Goal: Task Accomplishment & Management: Complete application form

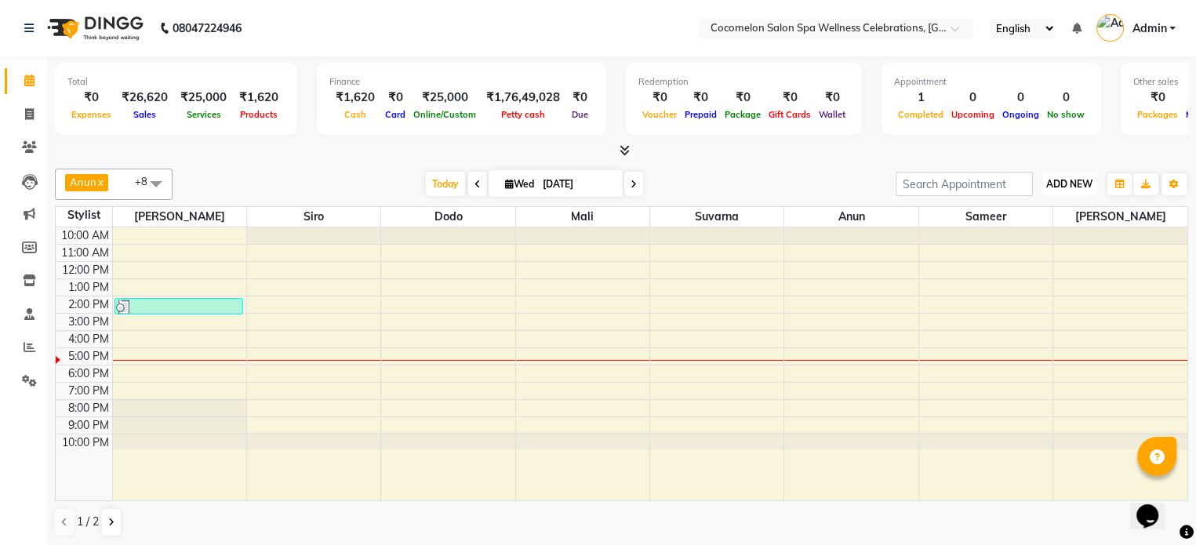
click at [1062, 178] on span "ADD NEW" at bounding box center [1069, 184] width 46 height 12
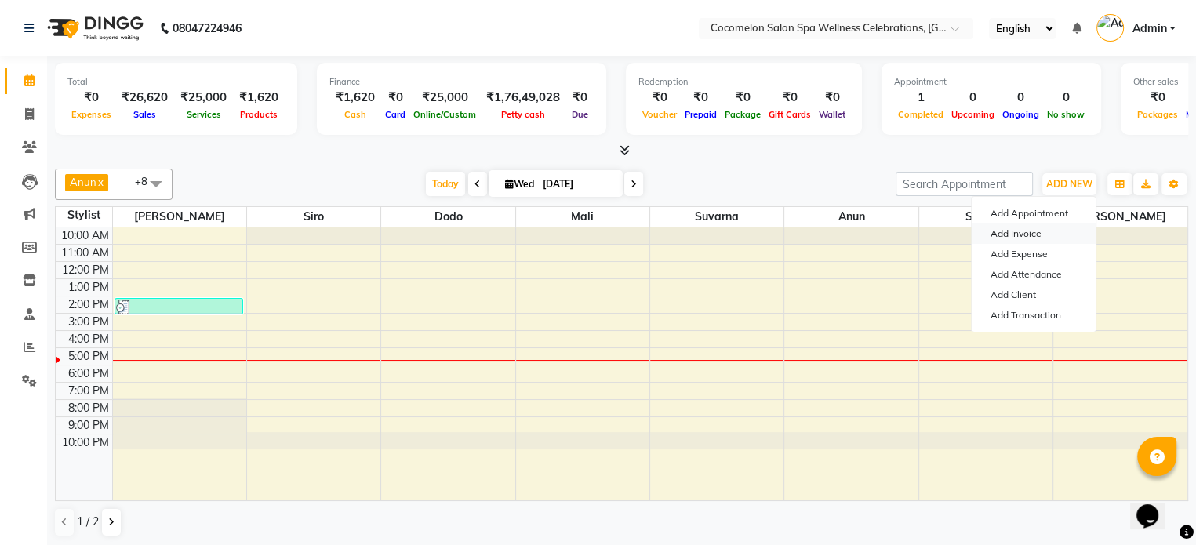
click at [1041, 234] on link "Add Invoice" at bounding box center [1033, 233] width 124 height 20
select select "service"
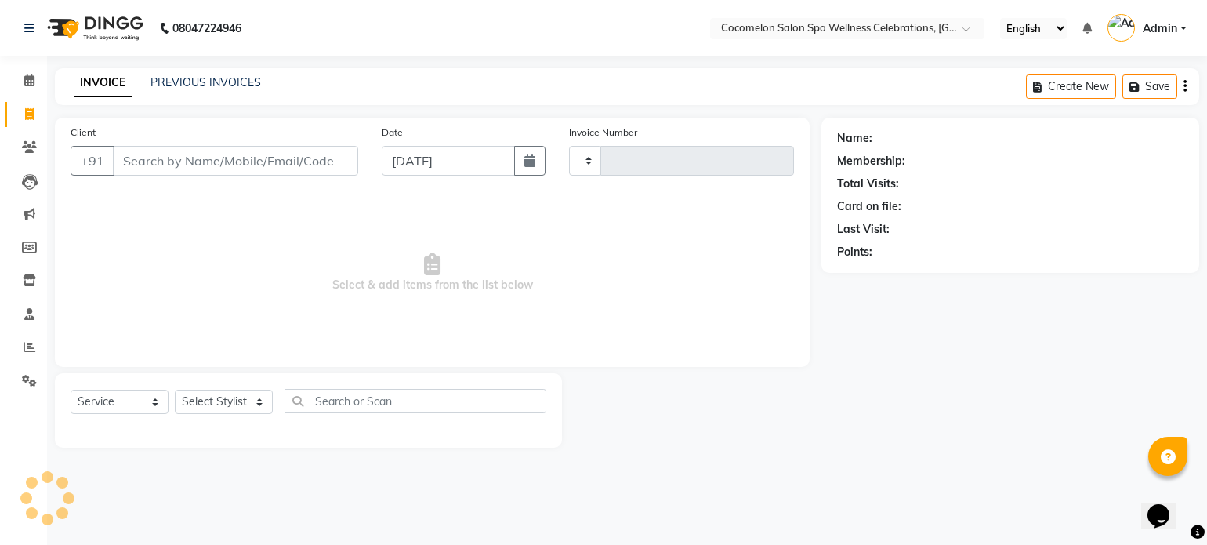
type input "0441"
select select "576"
select select "package"
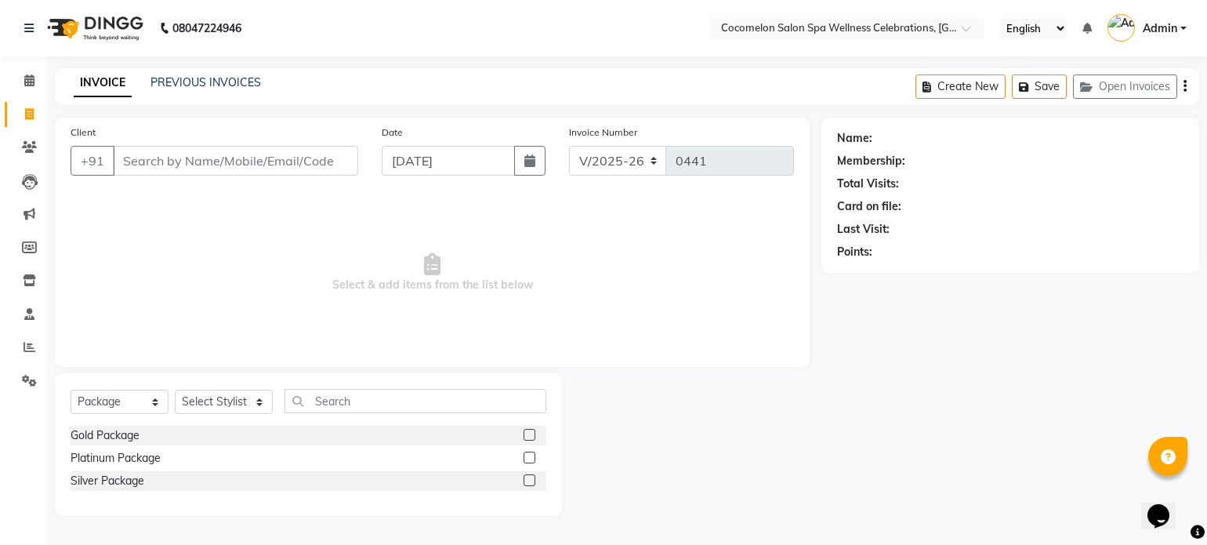
click at [292, 165] on input "Client" at bounding box center [235, 161] width 245 height 30
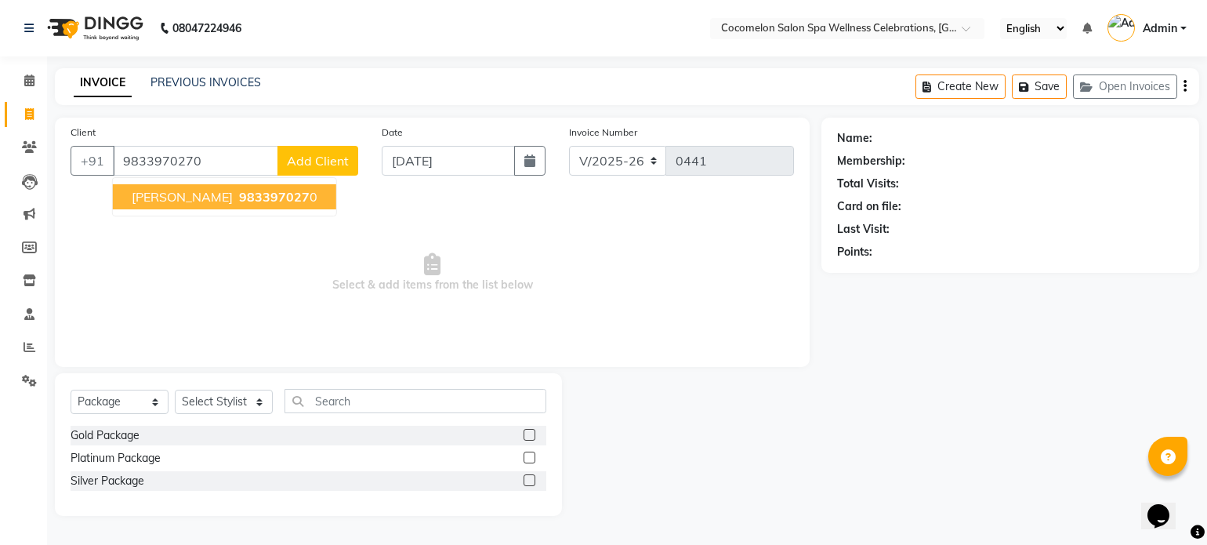
type input "9833970270"
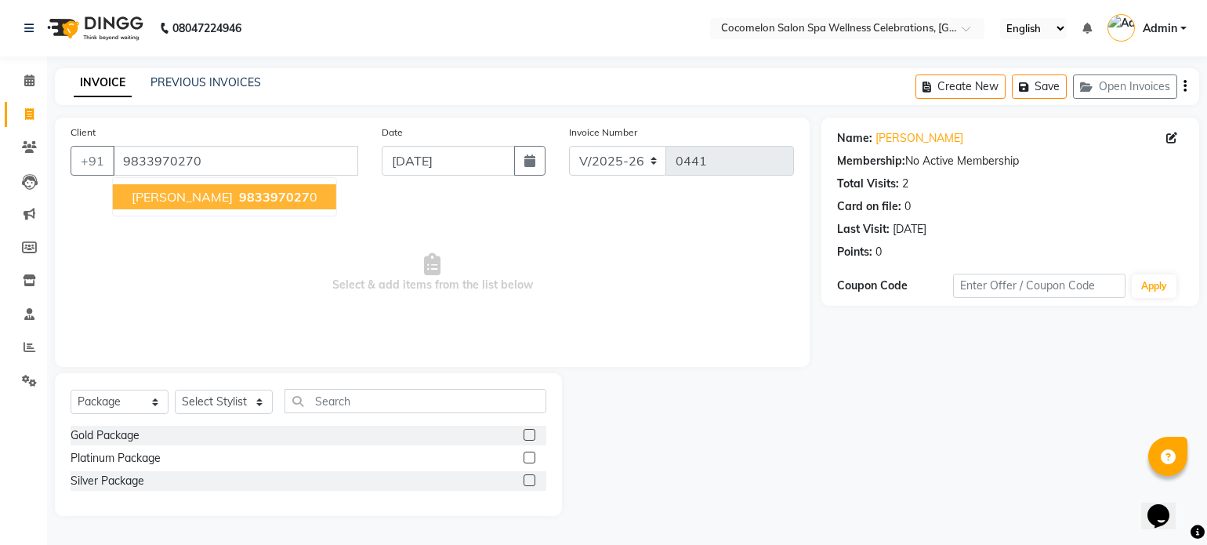
click at [270, 198] on span "983397027" at bounding box center [274, 197] width 71 height 16
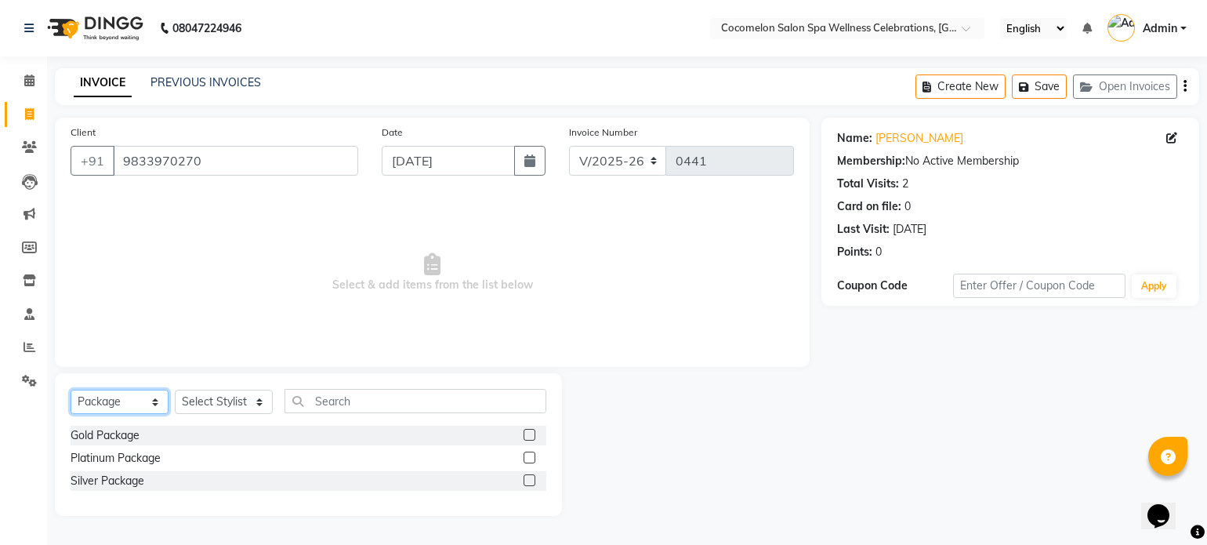
click at [129, 402] on select "Select Service Product Membership Package Voucher Prepaid Gift Card" at bounding box center [120, 402] width 98 height 24
select select "service"
click at [71, 390] on select "Select Service Product Membership Package Voucher Prepaid Gift Card" at bounding box center [120, 402] width 98 height 24
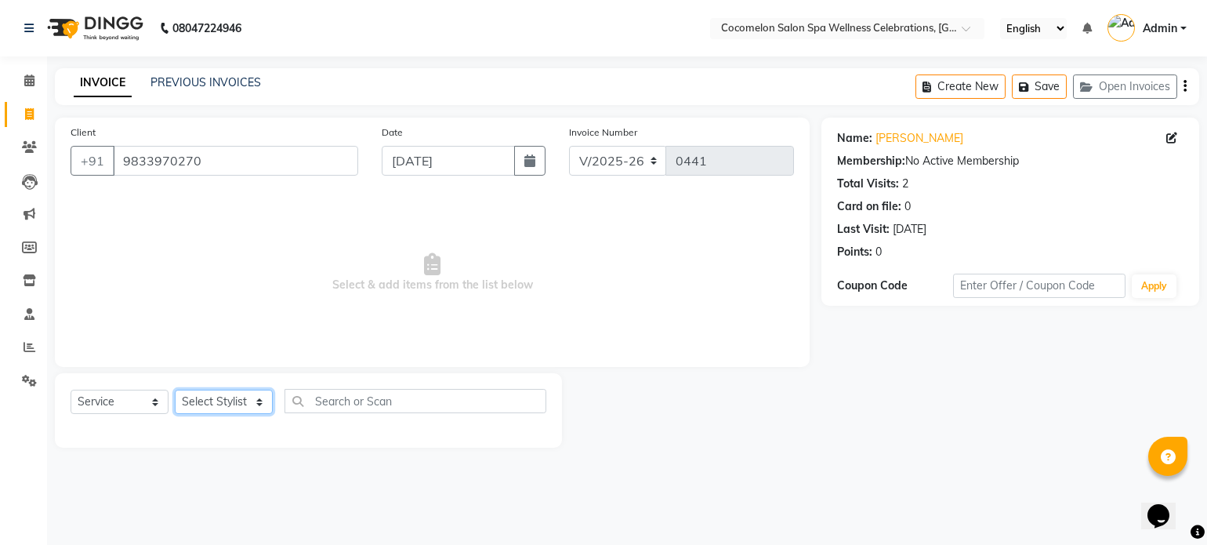
click at [222, 405] on select "Select Stylist Anun Benaifer Dodo Mali [PERSON_NAME] Siro [PERSON_NAME]" at bounding box center [224, 402] width 98 height 24
select select "59045"
click at [175, 390] on select "Select Stylist Anun Benaifer Dodo Mali [PERSON_NAME] Siro [PERSON_NAME]" at bounding box center [224, 402] width 98 height 24
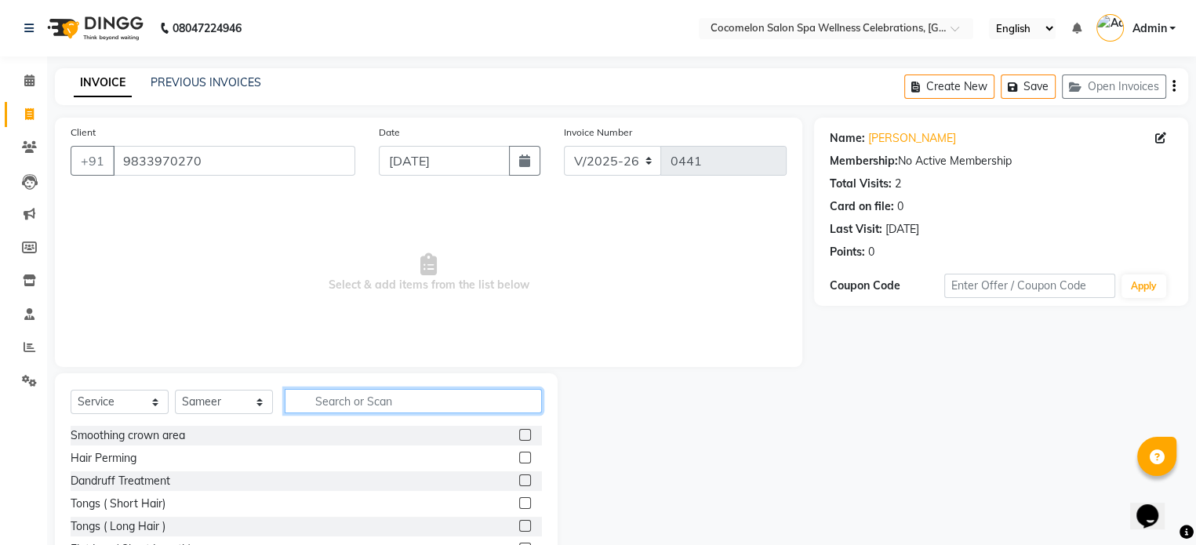
click at [351, 404] on input "text" at bounding box center [413, 401] width 257 height 24
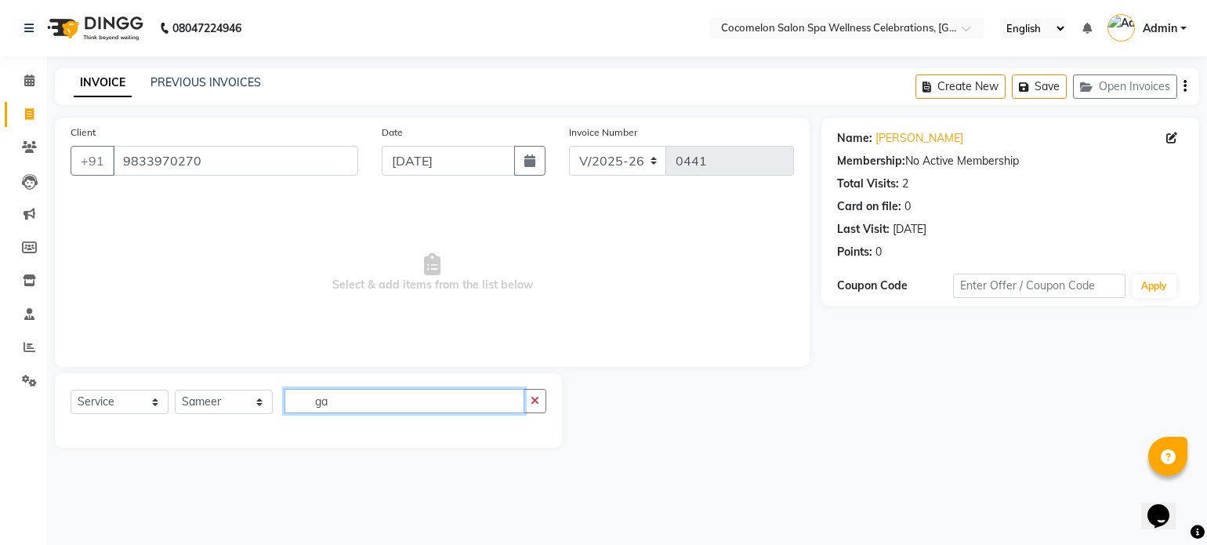
type input "g"
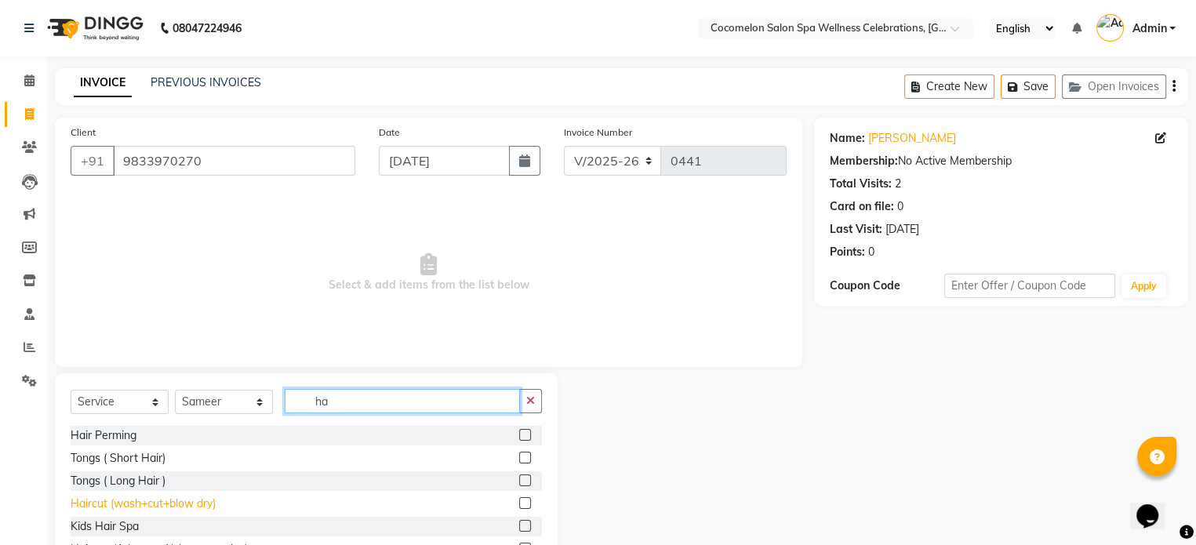
type input "ha"
click at [200, 506] on div "Haircut (wash+cut+blow dry)" at bounding box center [143, 503] width 145 height 16
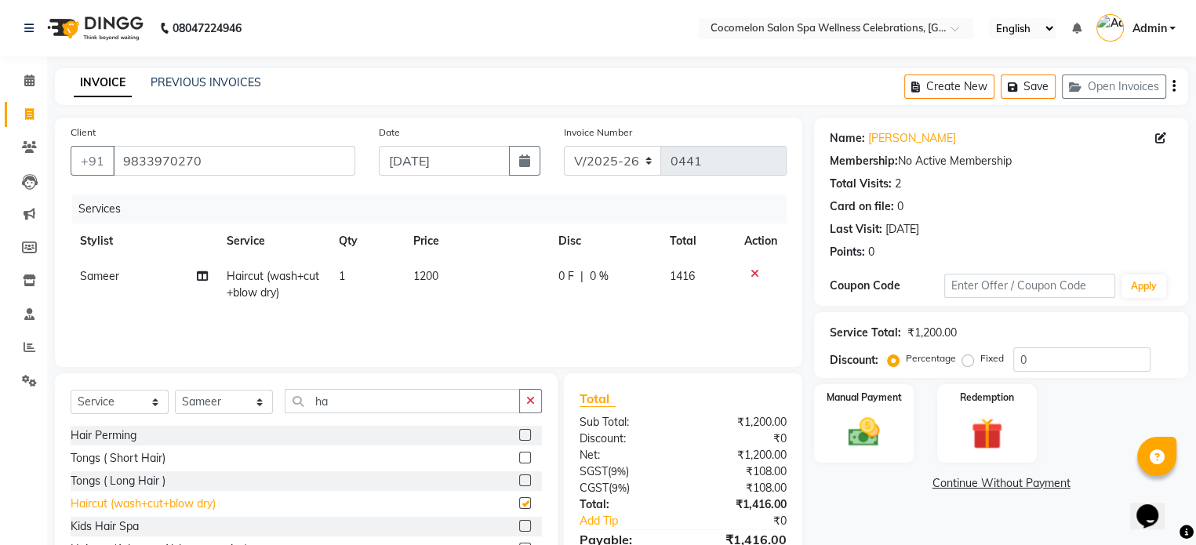
checkbox input "false"
click at [423, 277] on span "1200" at bounding box center [424, 276] width 25 height 14
select select "59045"
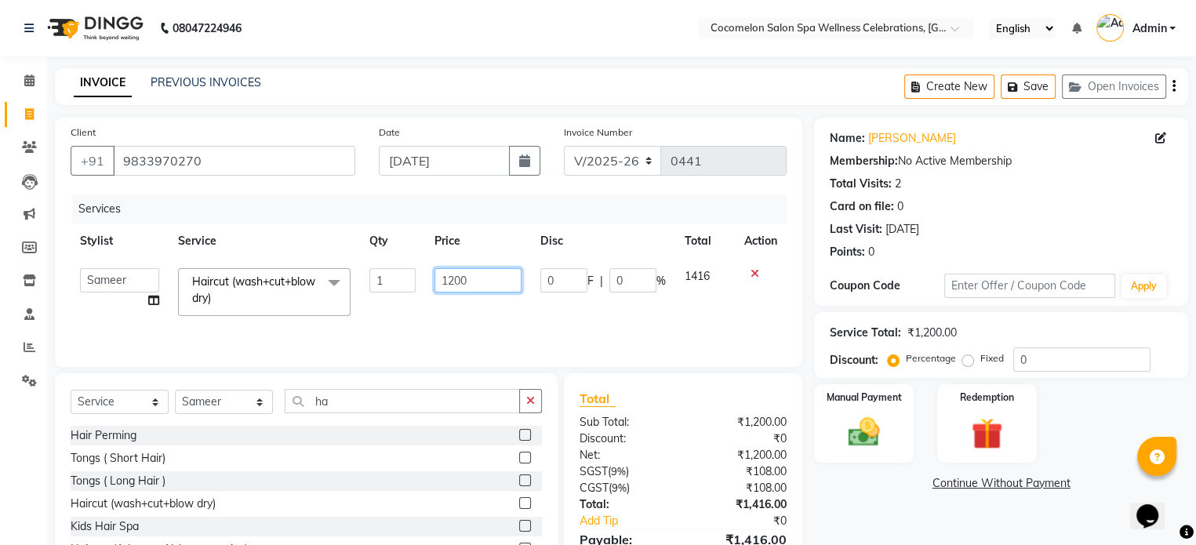
click at [449, 280] on input "1200" at bounding box center [477, 280] width 87 height 24
click at [451, 278] on input "1200" at bounding box center [477, 280] width 87 height 24
type input "1800"
click at [1172, 86] on icon "button" at bounding box center [1173, 86] width 3 height 1
select select "package"
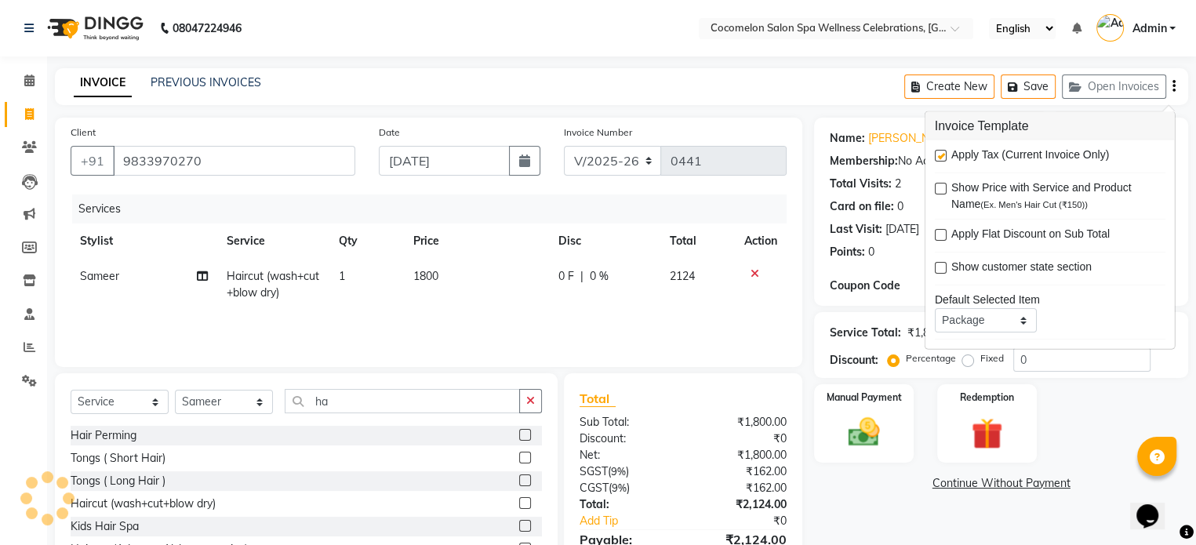
click at [933, 153] on div "Apply Tax (Current Invoice Only) Show Price with Service and Product Name (Ex. …" at bounding box center [1049, 244] width 249 height 209
click at [943, 155] on label at bounding box center [941, 156] width 12 height 12
click at [943, 155] on input "checkbox" at bounding box center [940, 156] width 10 height 10
checkbox input "false"
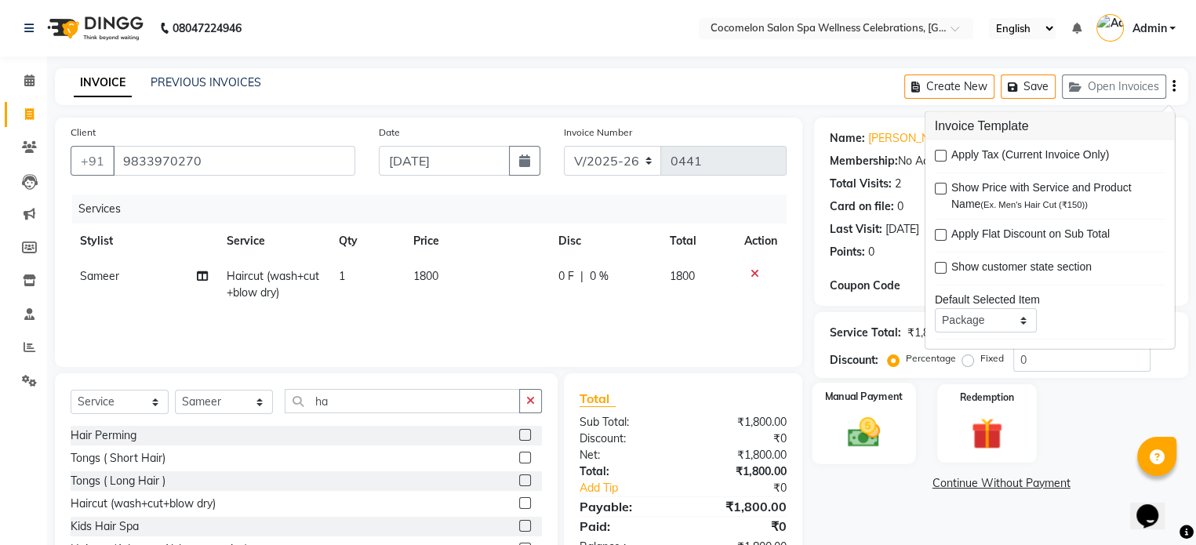
click at [880, 409] on div "Manual Payment" at bounding box center [863, 424] width 103 height 82
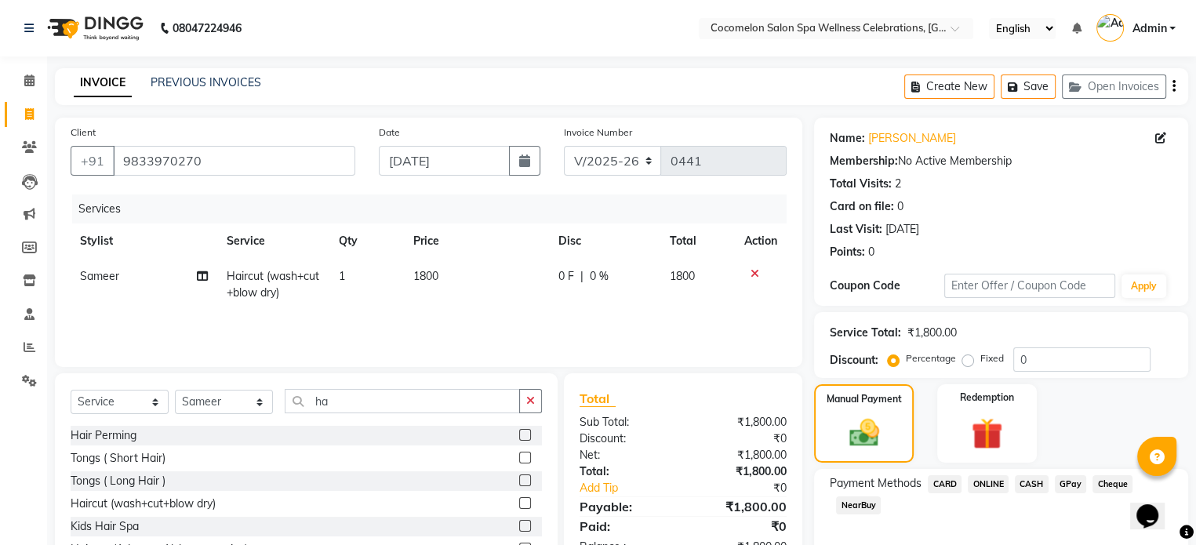
click at [1038, 483] on span "CASH" at bounding box center [1031, 484] width 34 height 18
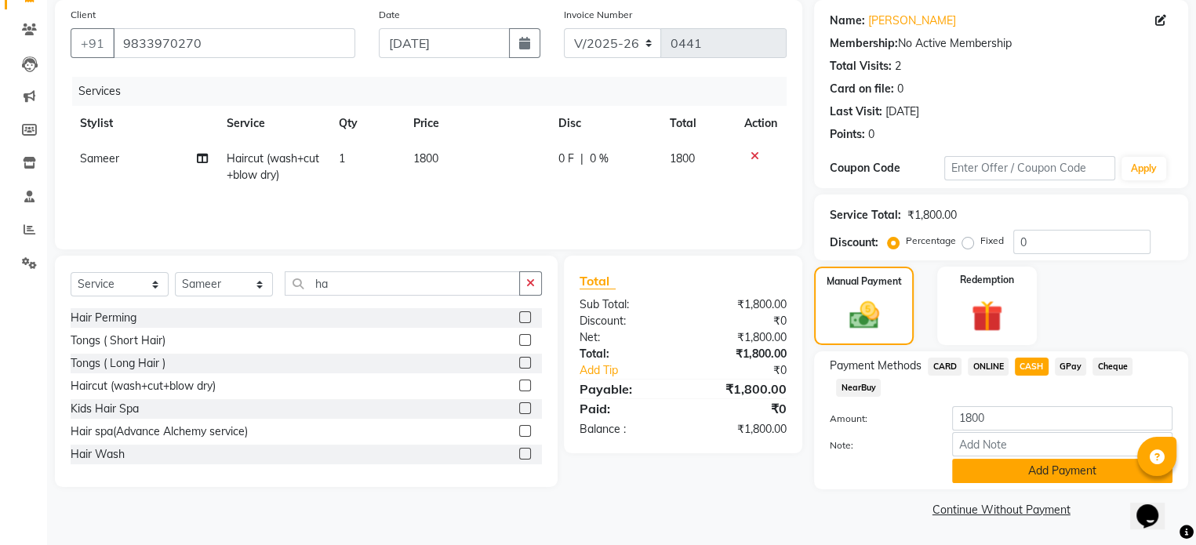
click at [1047, 472] on button "Add Payment" at bounding box center [1062, 471] width 220 height 24
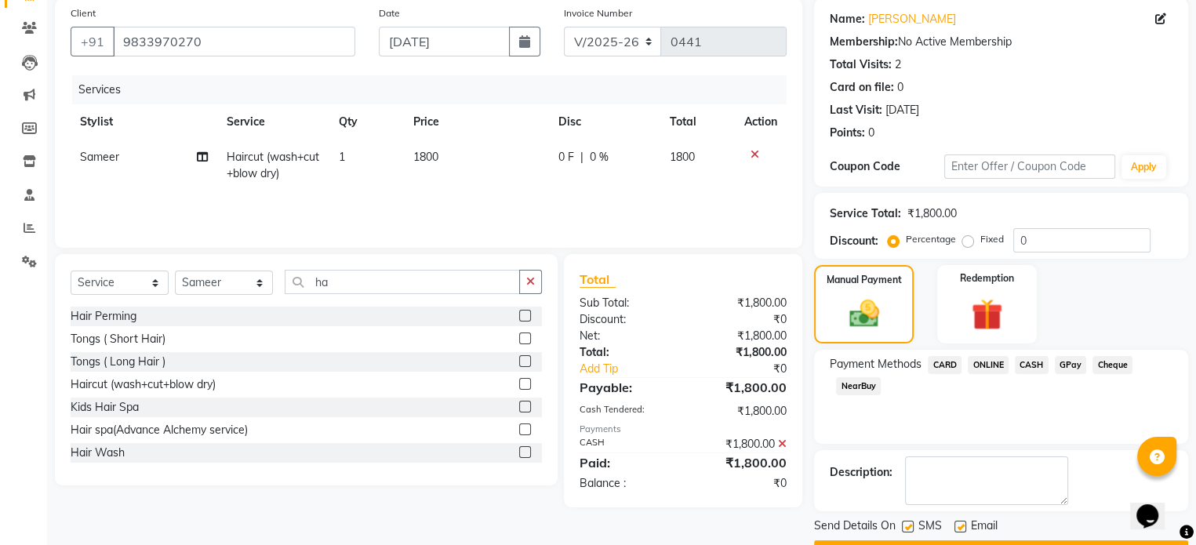
scroll to position [161, 0]
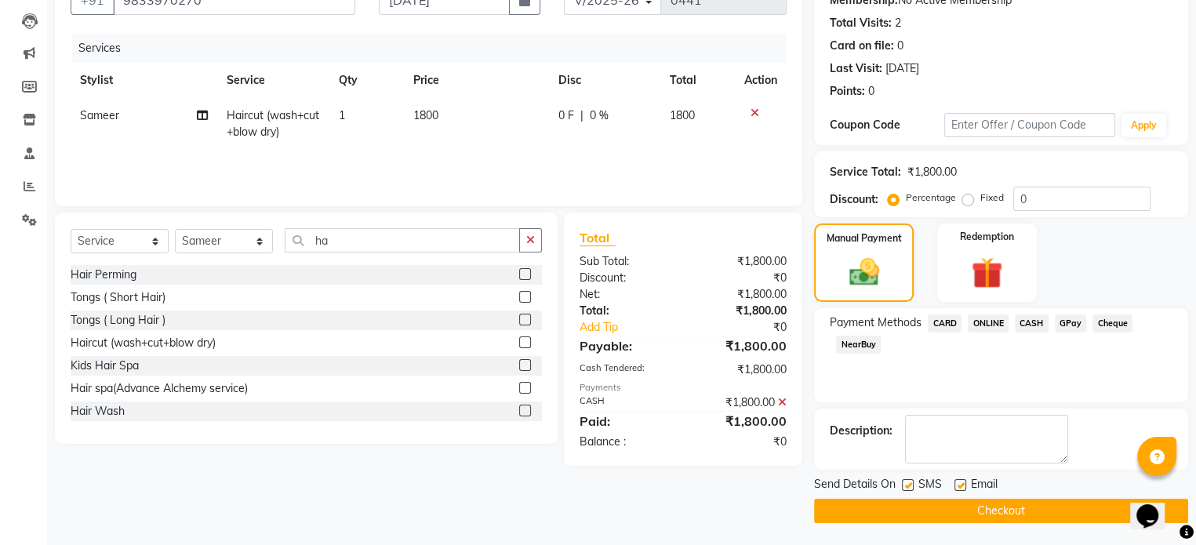
click at [1027, 506] on button "Checkout" at bounding box center [1001, 511] width 374 height 24
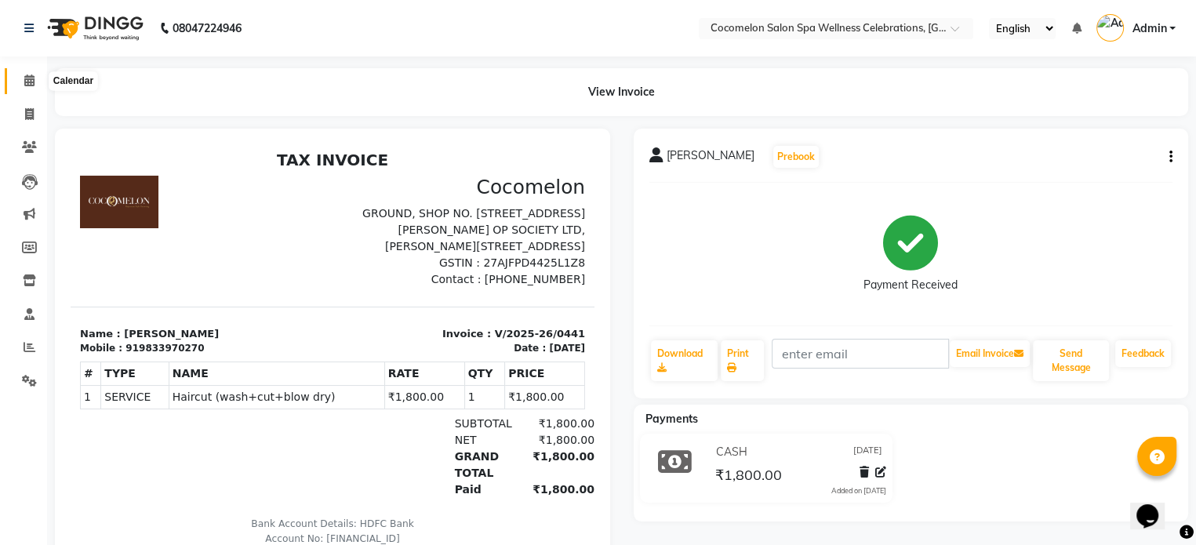
click at [32, 81] on icon at bounding box center [29, 80] width 10 height 12
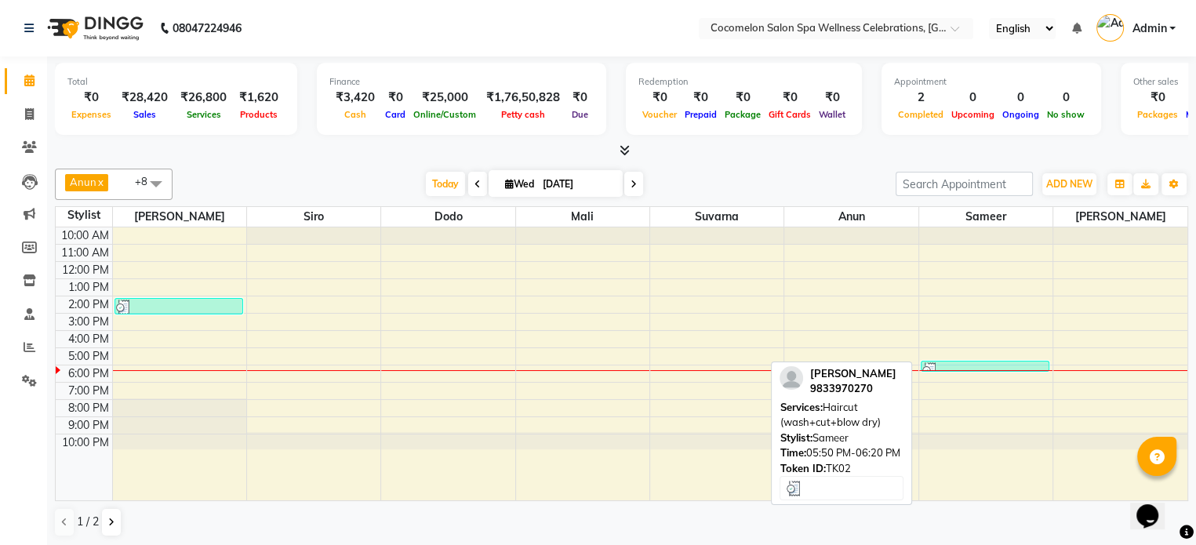
click at [994, 362] on div at bounding box center [984, 370] width 125 height 16
select select "3"
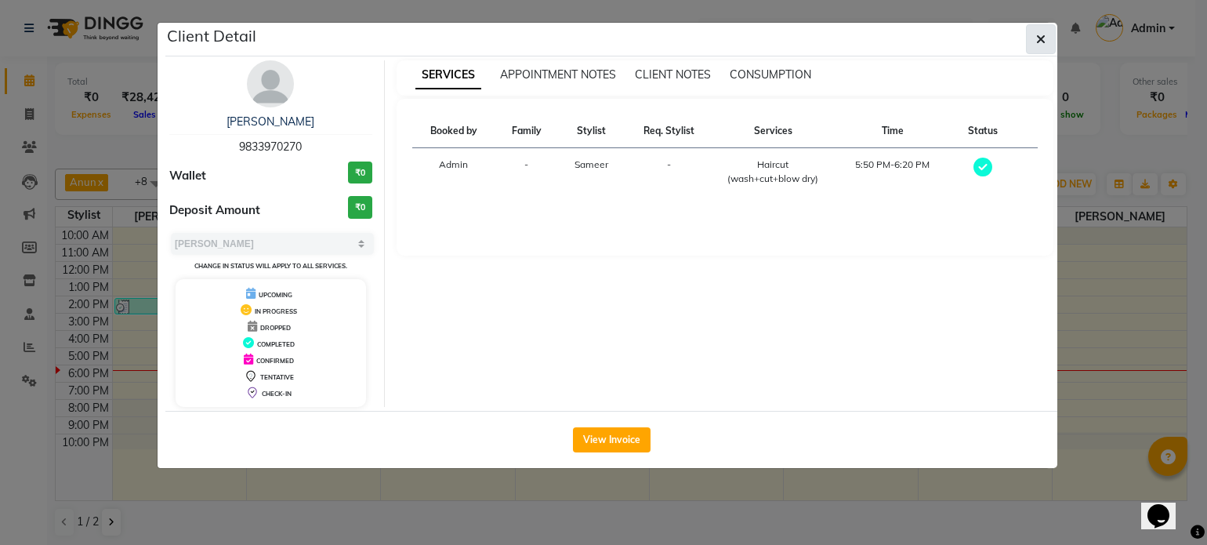
click at [1045, 42] on icon "button" at bounding box center [1040, 39] width 9 height 13
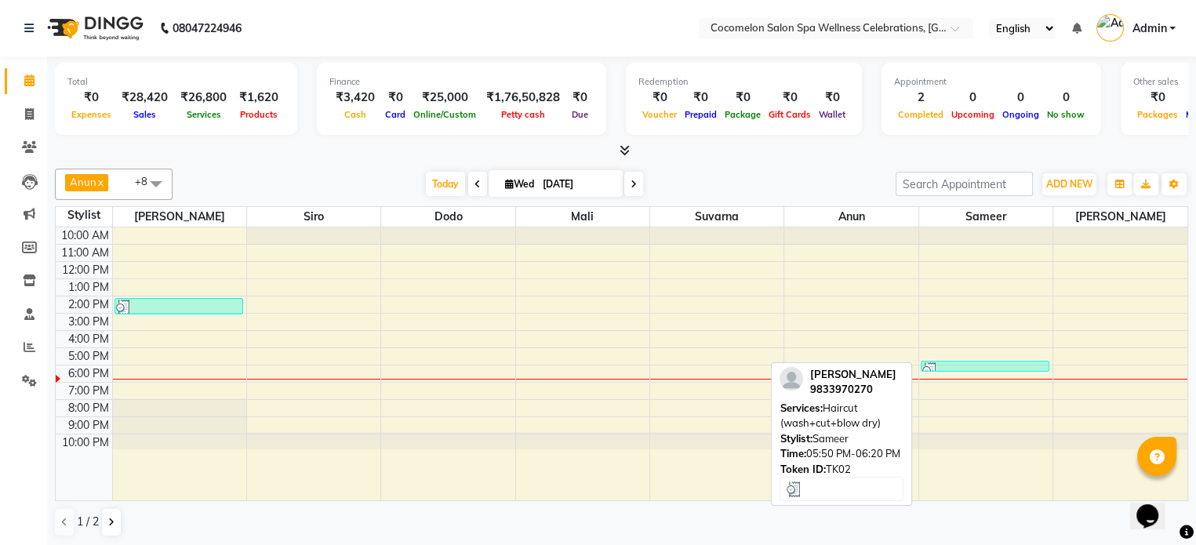
click at [937, 362] on img at bounding box center [930, 370] width 16 height 16
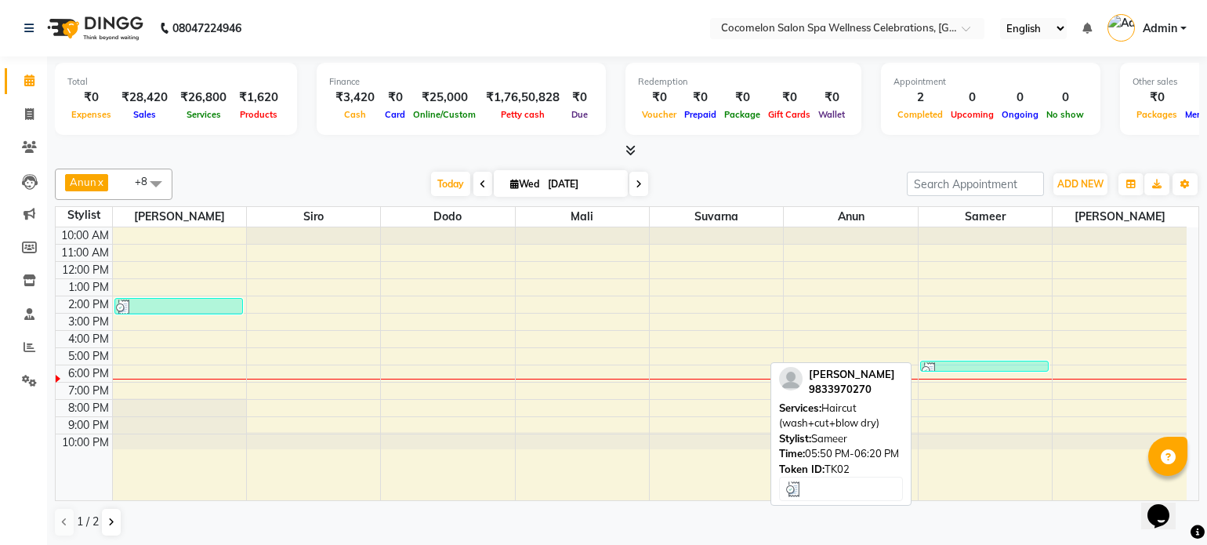
select select "3"
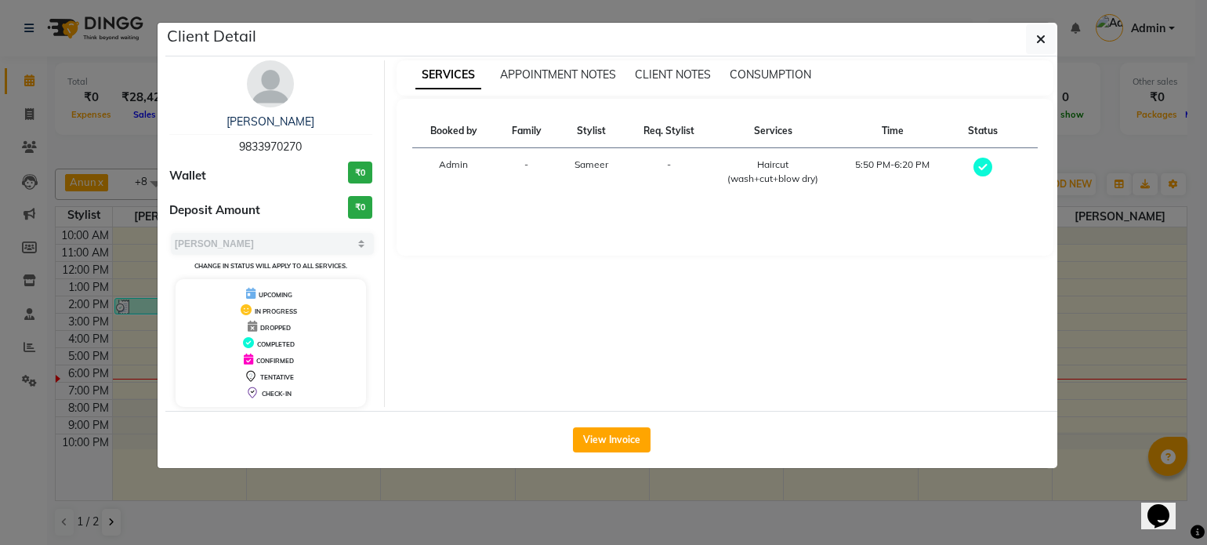
drag, startPoint x: 1044, startPoint y: 34, endPoint x: 877, endPoint y: 93, distance: 176.8
click at [1035, 38] on button "button" at bounding box center [1041, 39] width 30 height 30
